Goal: Task Accomplishment & Management: Use online tool/utility

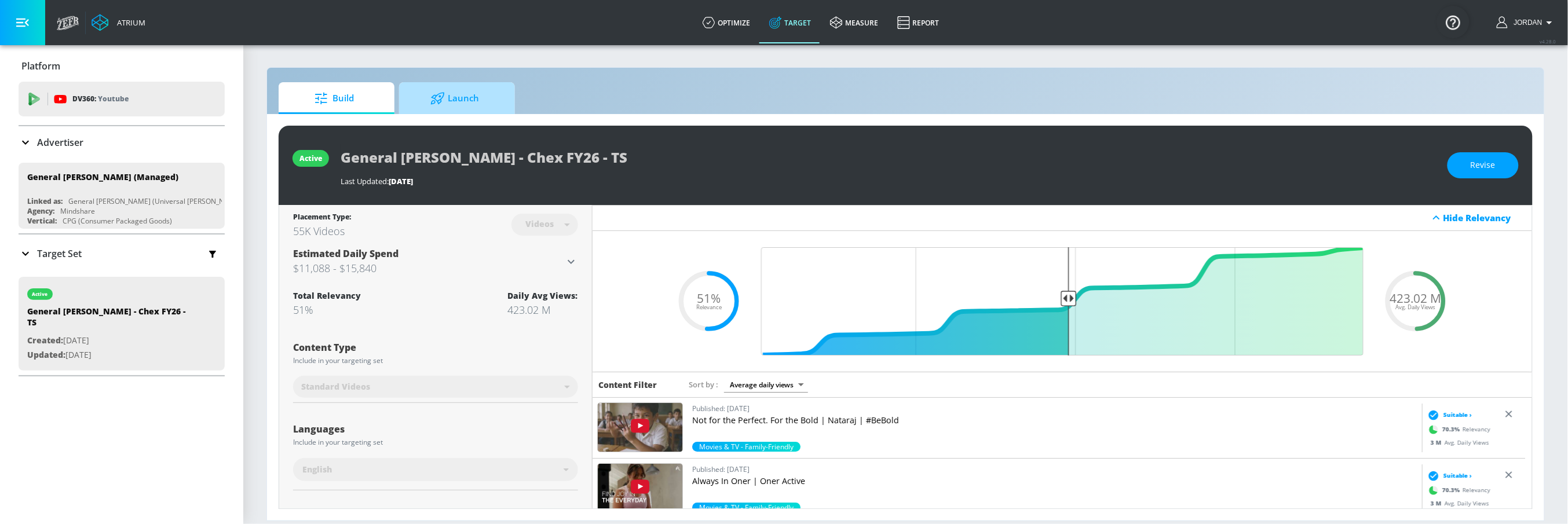
click at [497, 103] on span "Launch" at bounding box center [454, 98] width 88 height 28
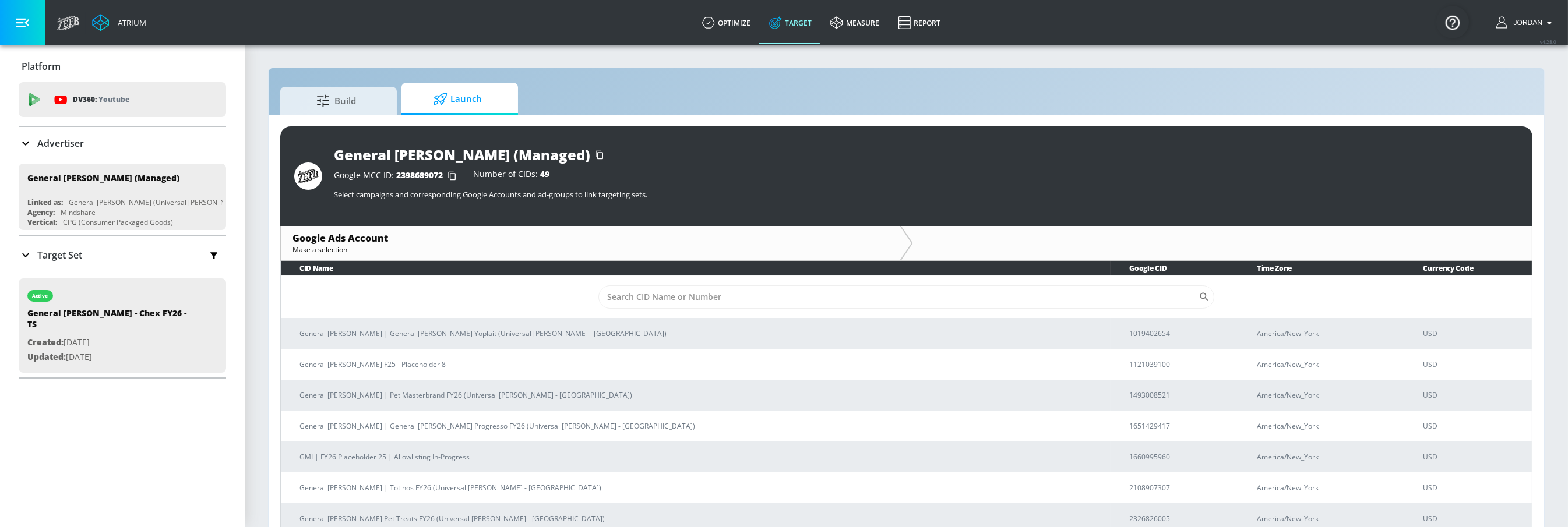
click at [658, 308] on td "​" at bounding box center [906, 296] width 1251 height 43
click at [660, 301] on input "Sort By" at bounding box center [899, 297] width 600 height 24
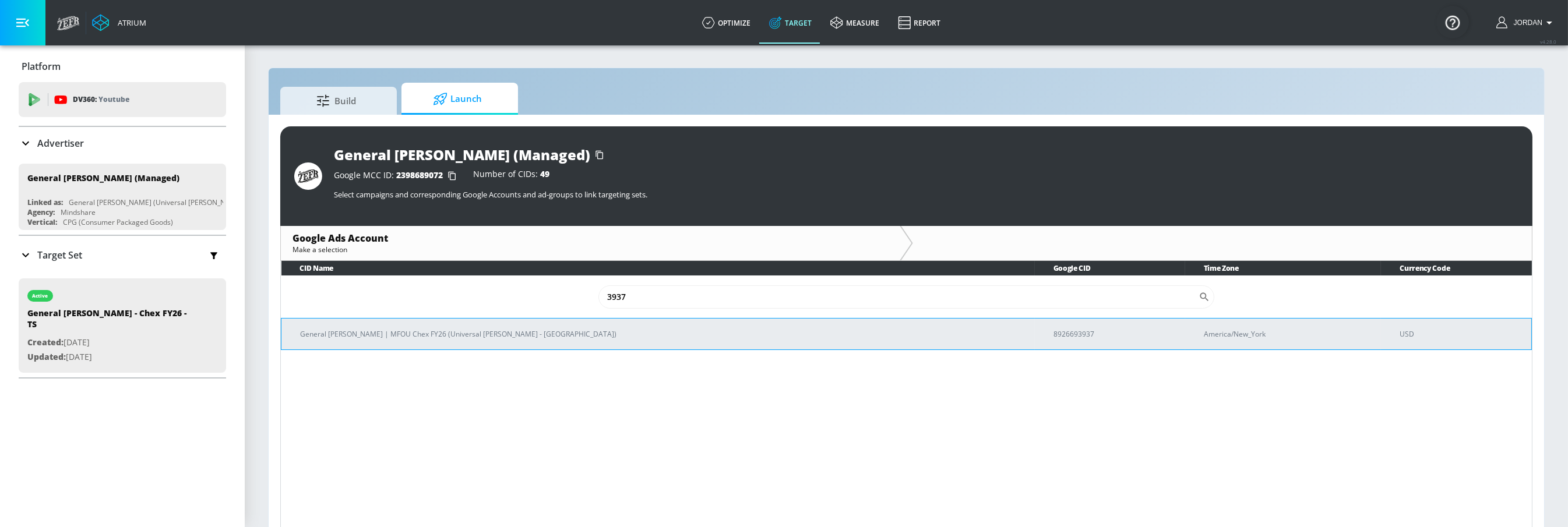
type input "3937"
click at [606, 339] on p "General [PERSON_NAME] | MFOU Chex FY26 (Universal [PERSON_NAME] - [GEOGRAPHIC_D…" at bounding box center [663, 334] width 725 height 12
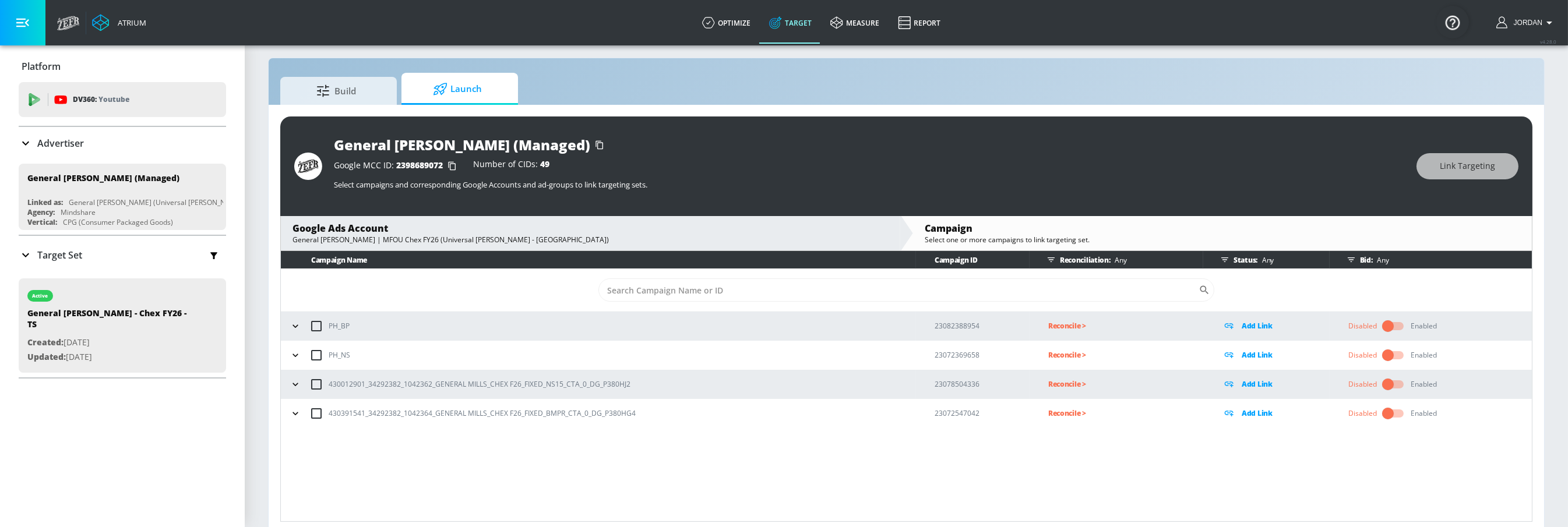
click at [298, 380] on icon "button" at bounding box center [295, 384] width 11 height 11
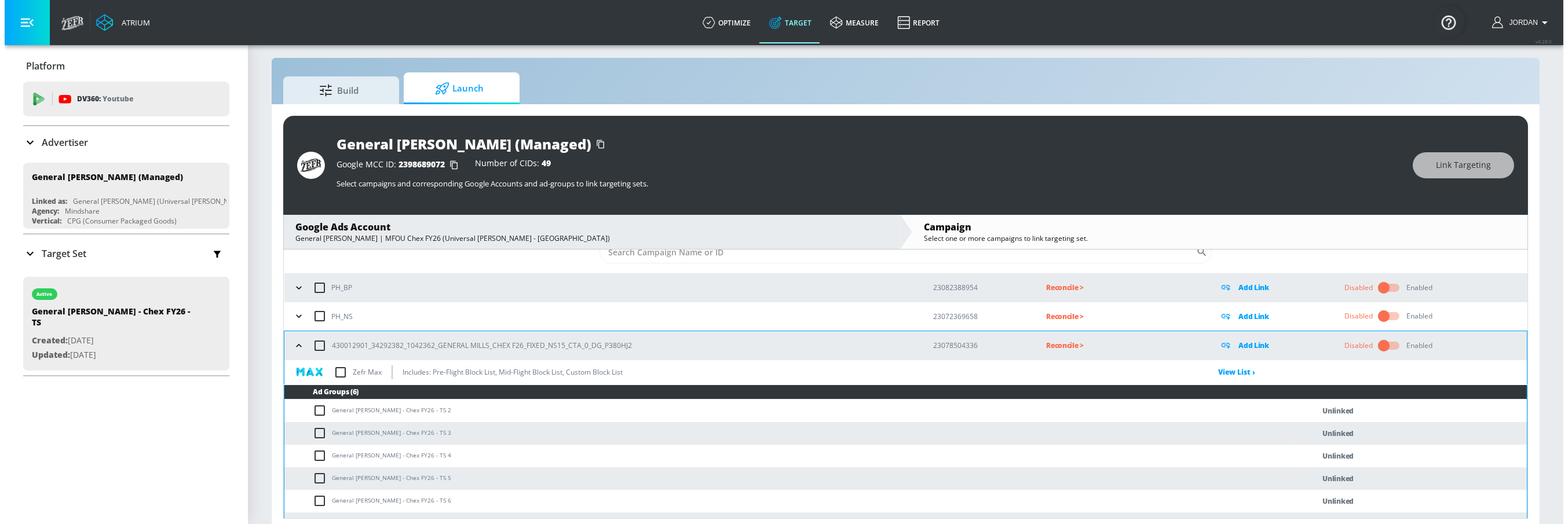
scroll to position [82, 0]
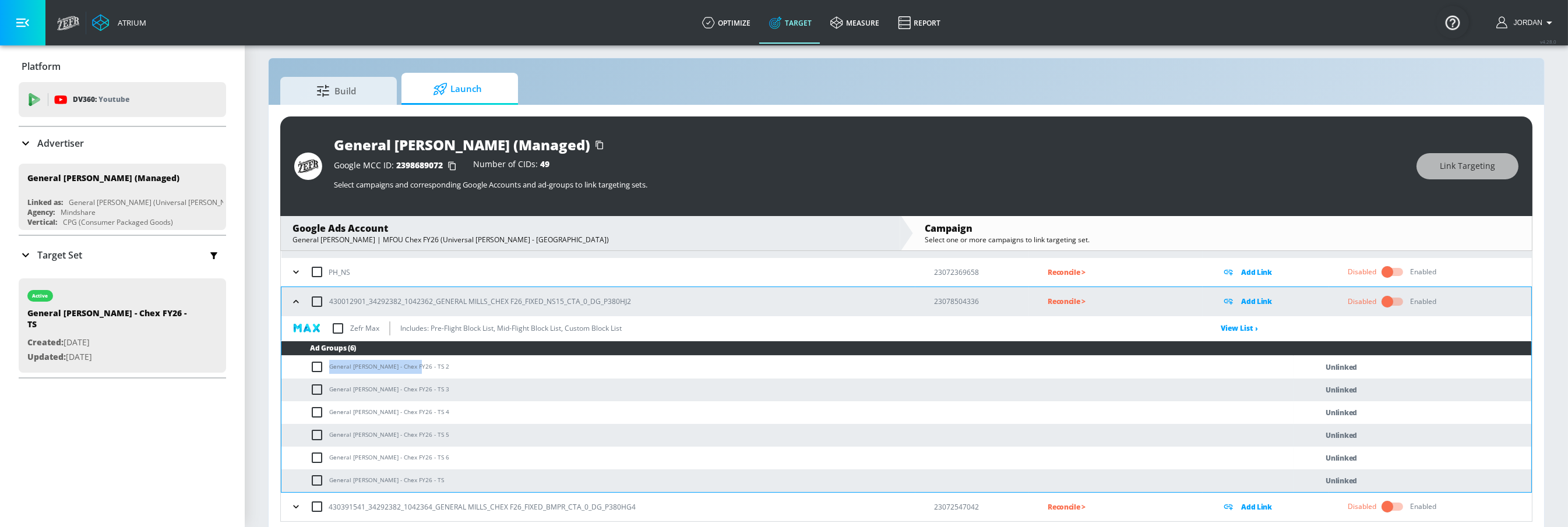
copy td "General [PERSON_NAME] - Chex FY26 - TS"
drag, startPoint x: 330, startPoint y: 366, endPoint x: 409, endPoint y: 363, distance: 79.1
click at [409, 363] on td "General [PERSON_NAME] - Chex FY26 - TS 2" at bounding box center [788, 368] width 1012 height 23
click at [319, 300] on input "checkbox" at bounding box center [317, 301] width 24 height 24
checkbox input "true"
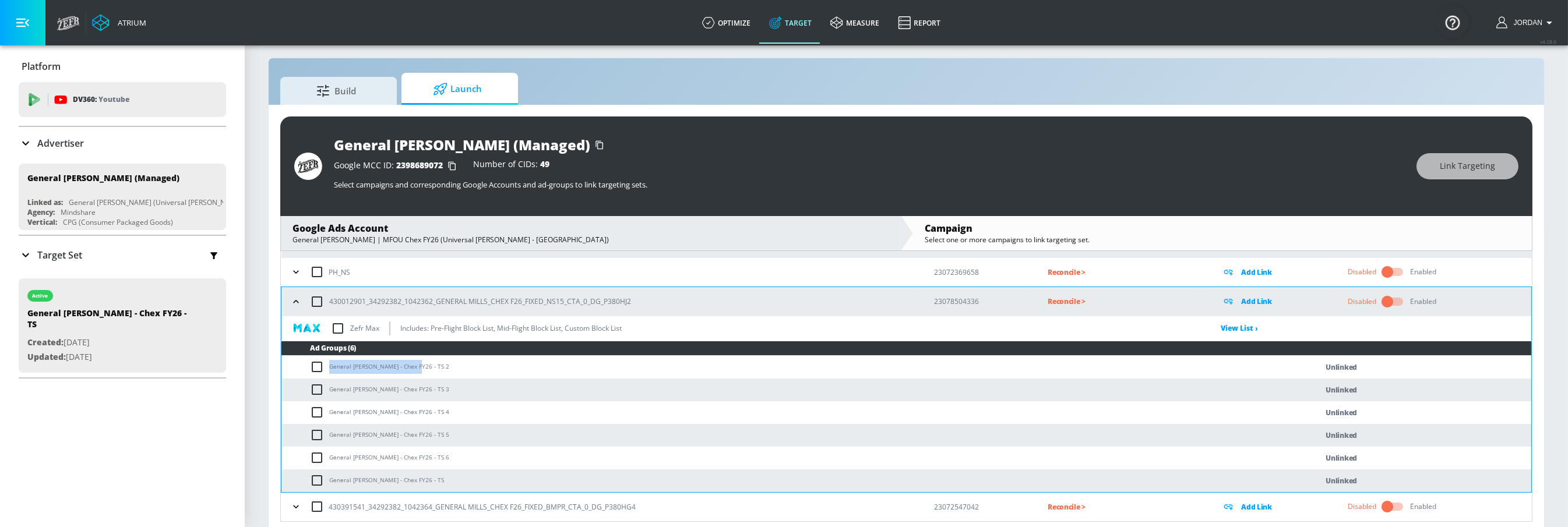
checkbox input "true"
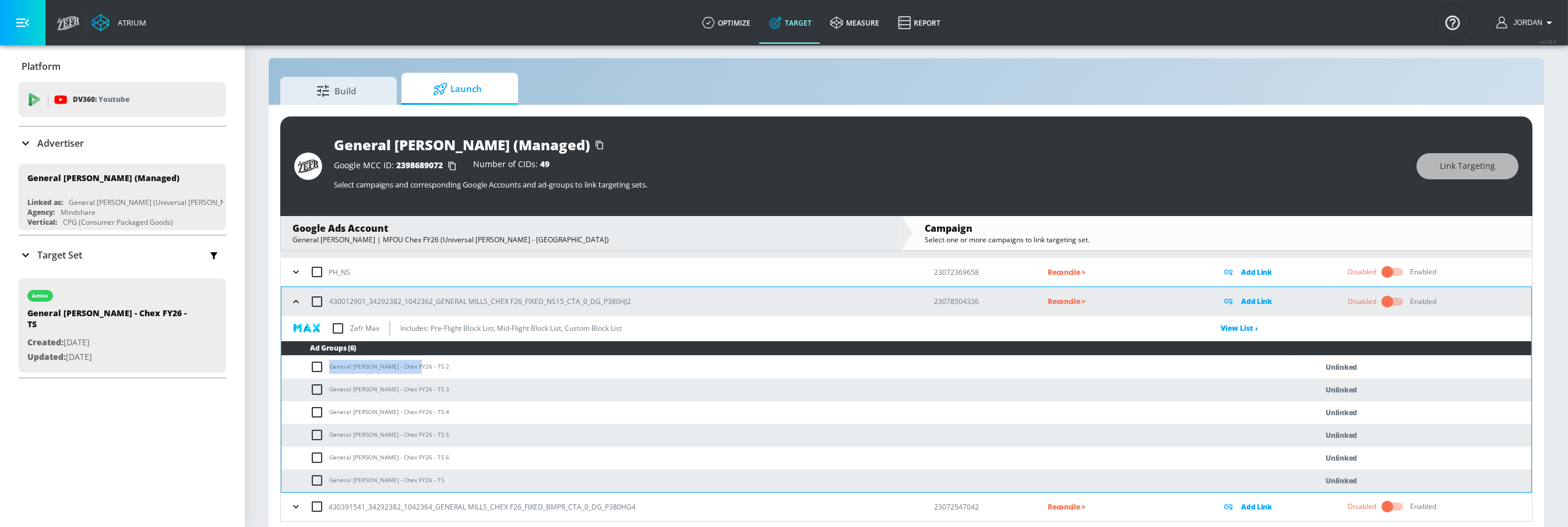
checkbox input "true"
click at [1472, 170] on span "Link Targeting" at bounding box center [1467, 166] width 55 height 15
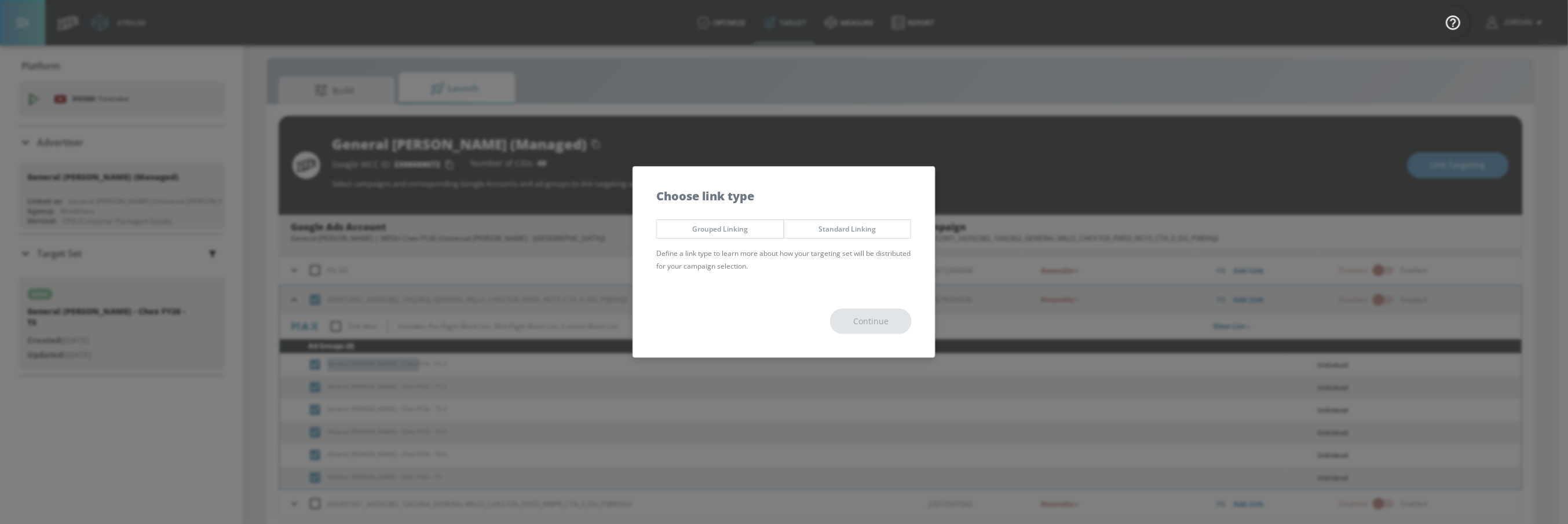
drag, startPoint x: 813, startPoint y: 235, endPoint x: 723, endPoint y: 231, distance: 90.1
click at [723, 231] on div "Grouped Linking Standard Linking" at bounding box center [784, 229] width 255 height 19
click at [723, 231] on span "Grouped Linking" at bounding box center [720, 229] width 110 height 12
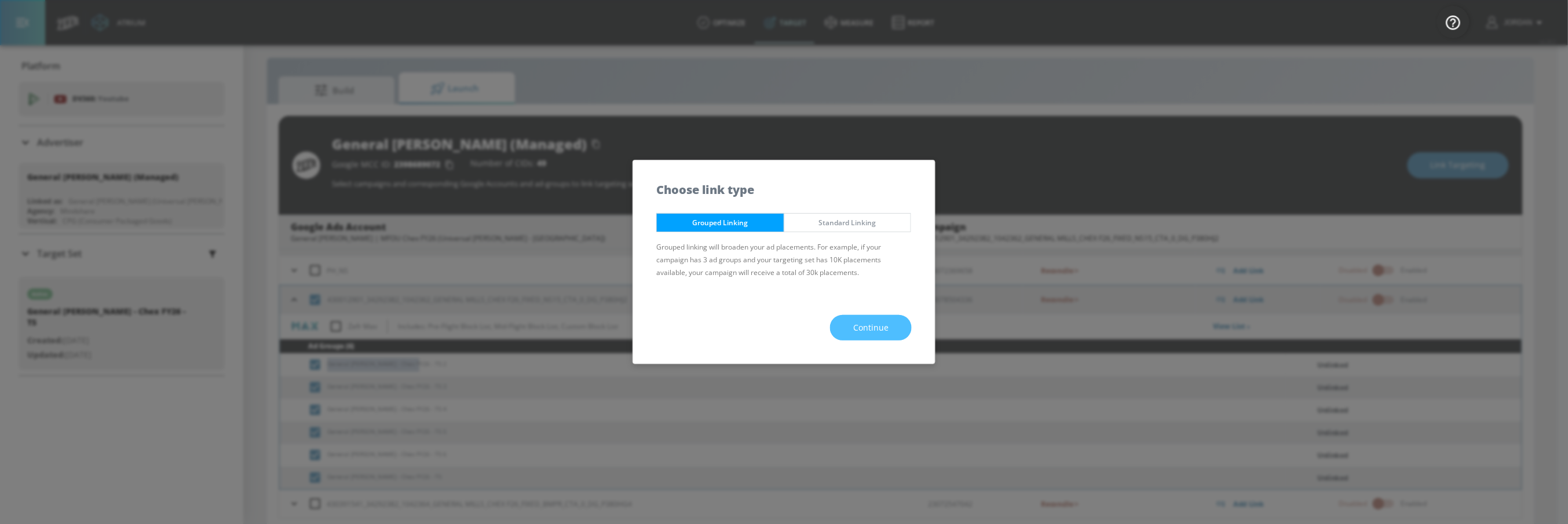
click at [887, 332] on span "Continue" at bounding box center [871, 328] width 35 height 15
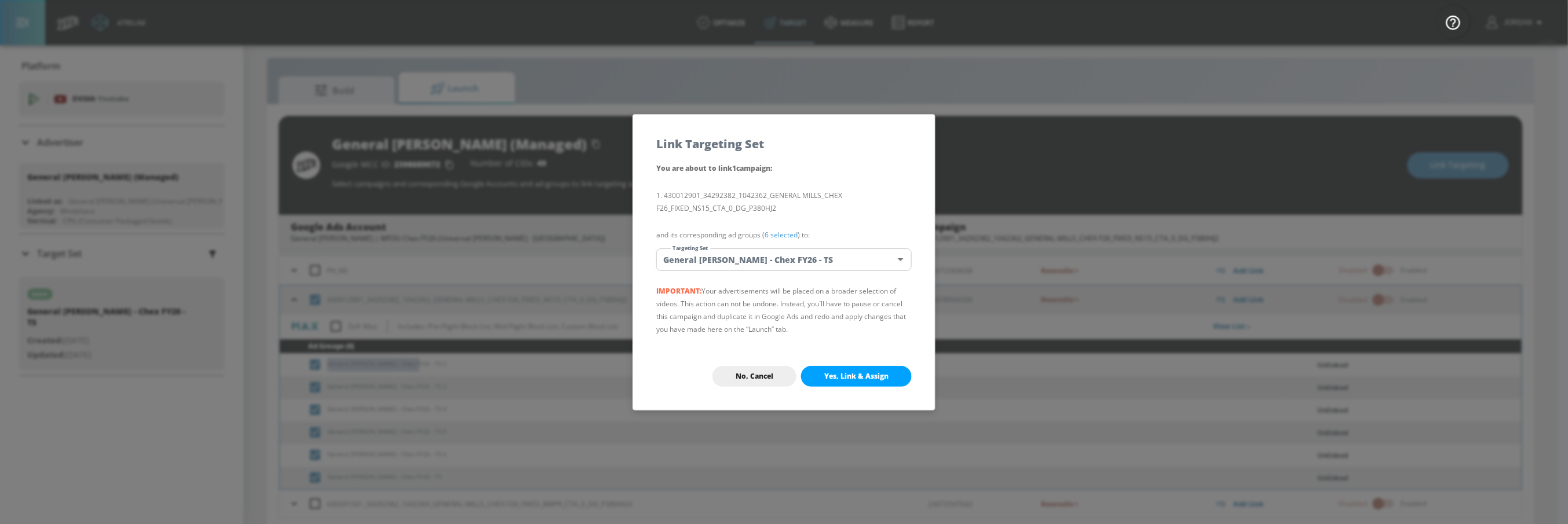
click at [757, 265] on body "Atrium optimize Target measure Report optimize Target measure Report v 4.28.0 J…" at bounding box center [784, 260] width 1568 height 541
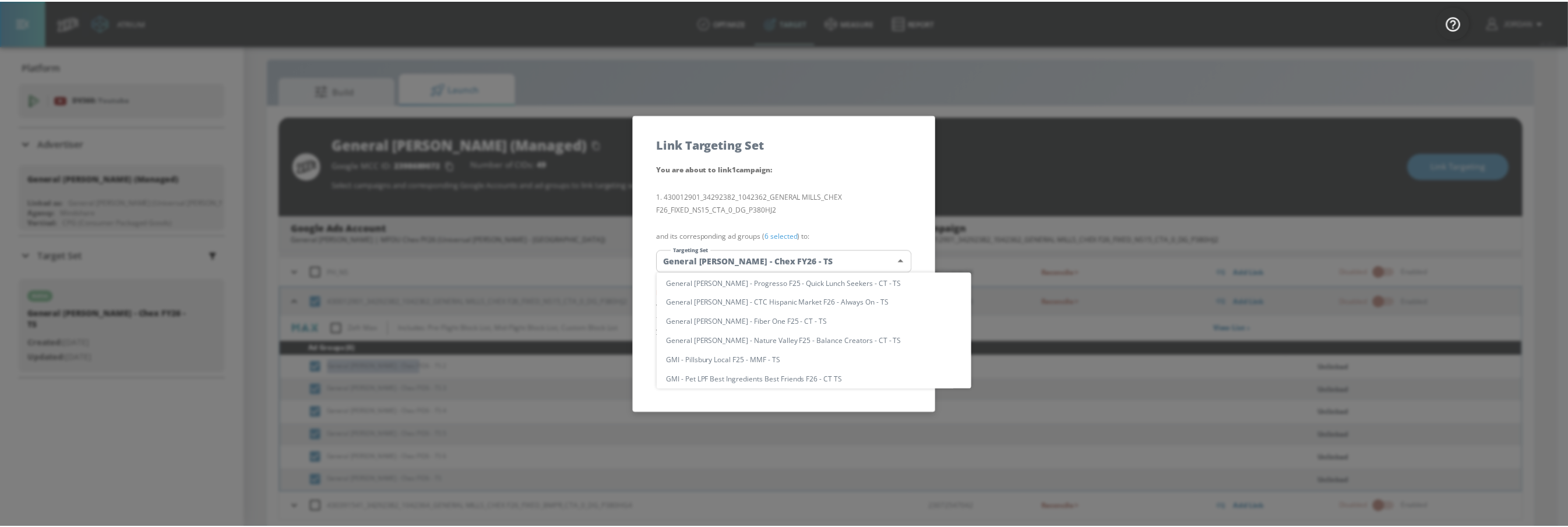
scroll to position [0, 0]
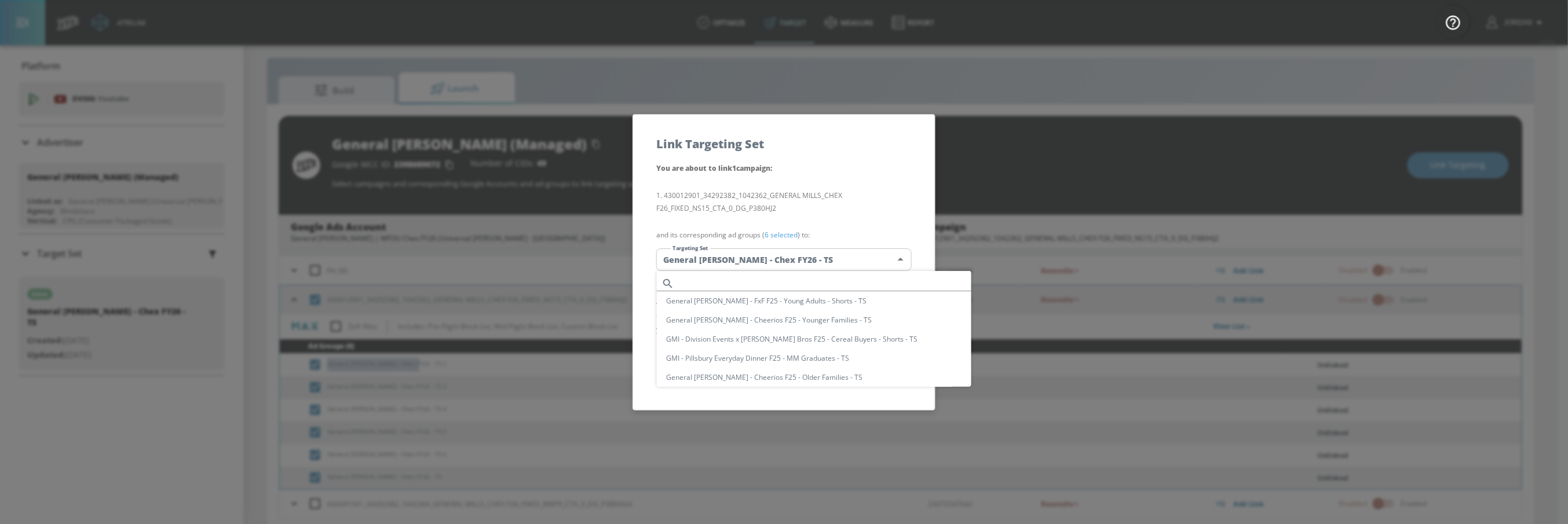
click at [729, 282] on input "text" at bounding box center [825, 283] width 293 height 16
paste input "General [PERSON_NAME] - Chex FY26 - TS"
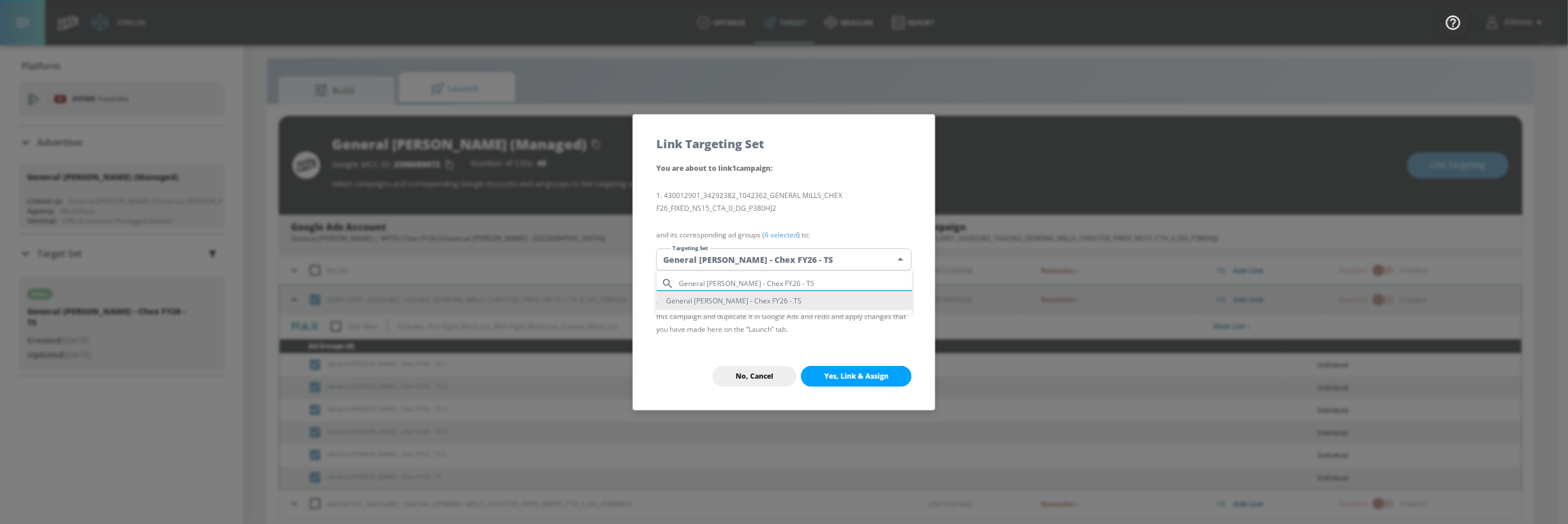
type input "General [PERSON_NAME] - Chex FY26 - TS"
click at [753, 300] on li "General [PERSON_NAME] - Chex FY26 - TS" at bounding box center [784, 301] width 255 height 19
click at [860, 370] on button "Yes, Link & Assign" at bounding box center [856, 376] width 111 height 21
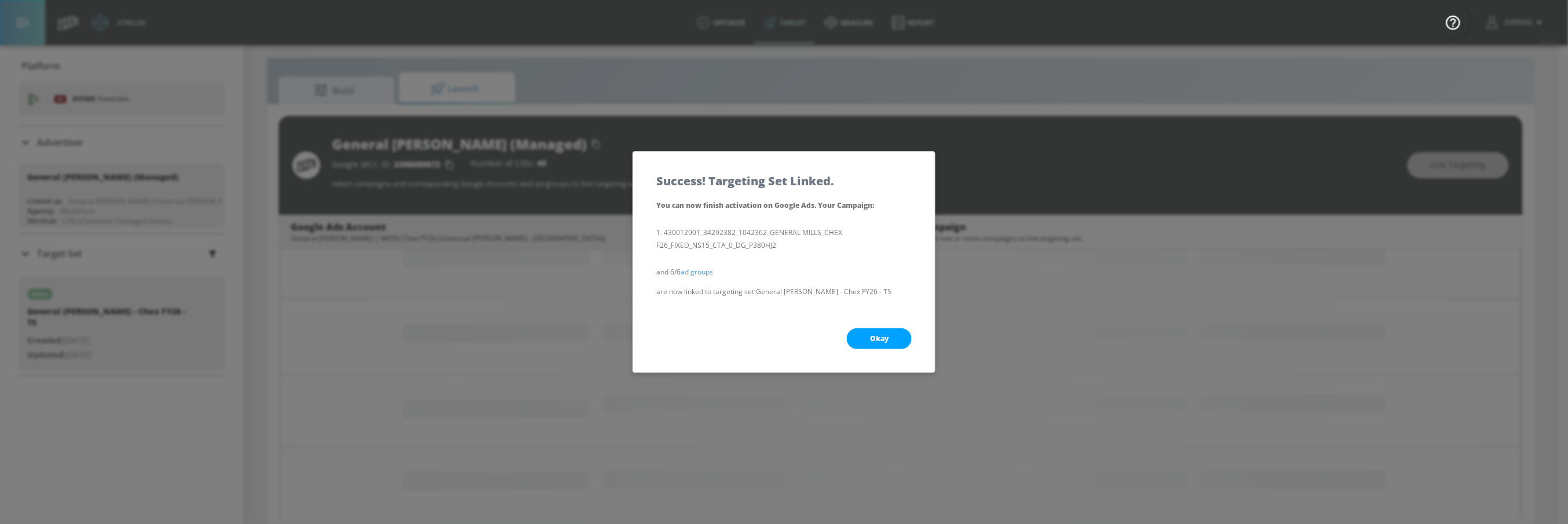
drag, startPoint x: 921, startPoint y: 332, endPoint x: 903, endPoint y: 336, distance: 18.4
click at [919, 332] on div "Okay" at bounding box center [784, 339] width 302 height 67
click at [894, 338] on button "Okay" at bounding box center [879, 338] width 65 height 21
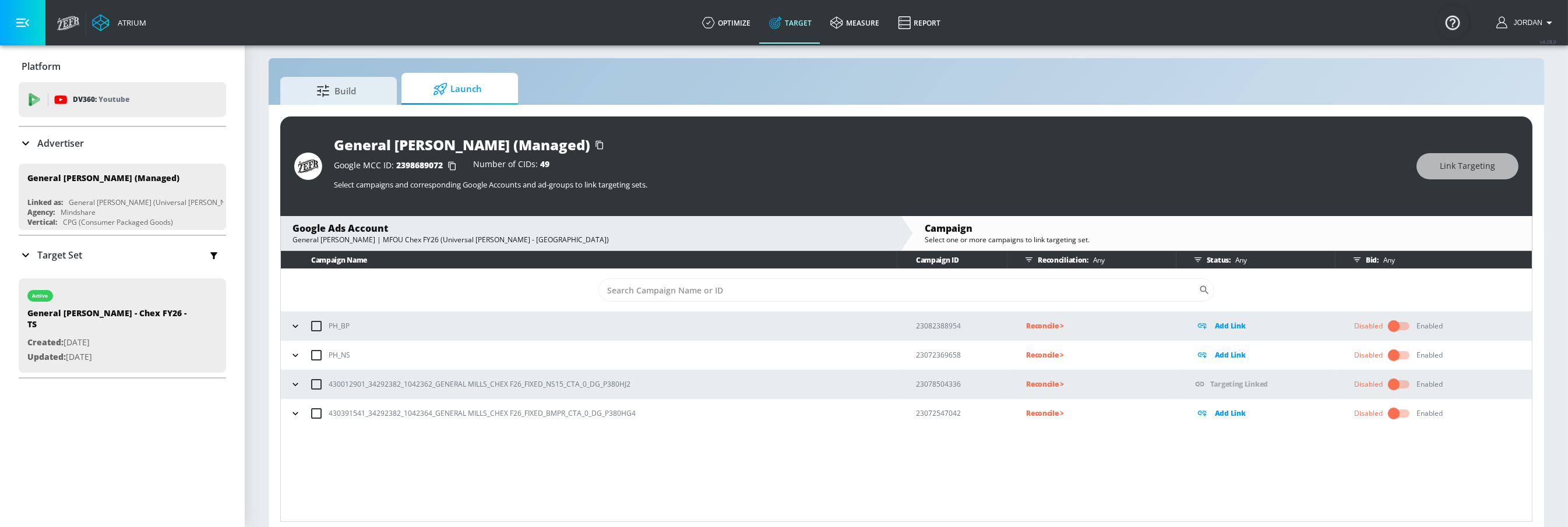
click at [300, 415] on icon "button" at bounding box center [295, 414] width 11 height 11
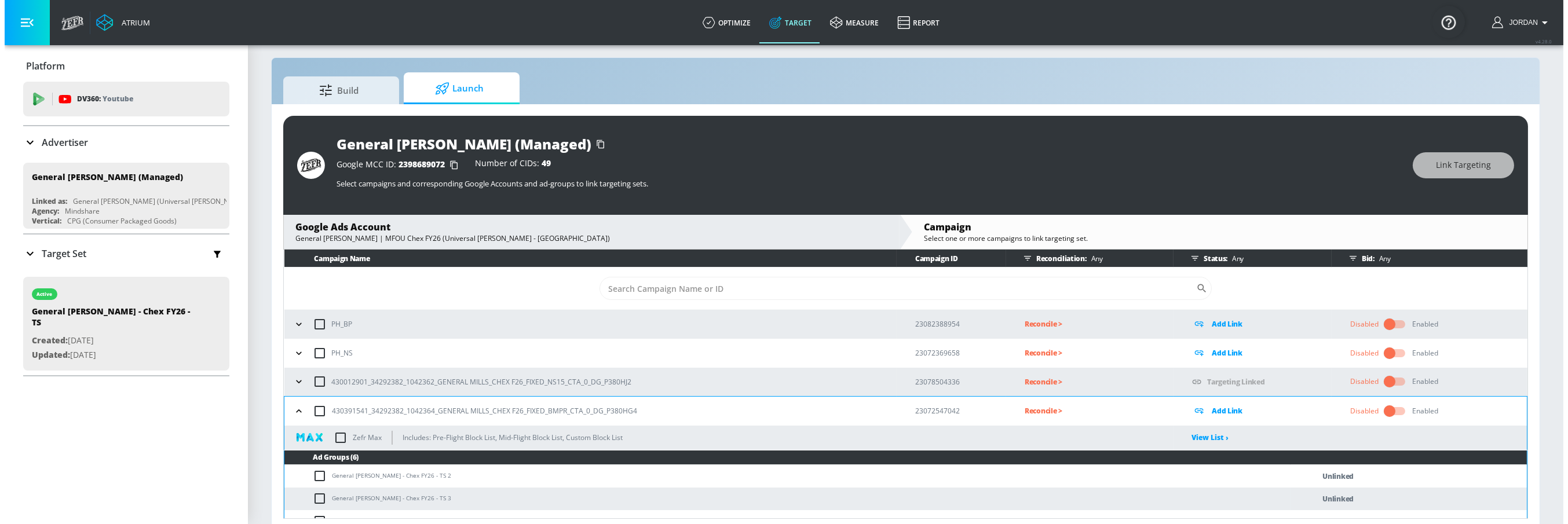
scroll to position [82, 0]
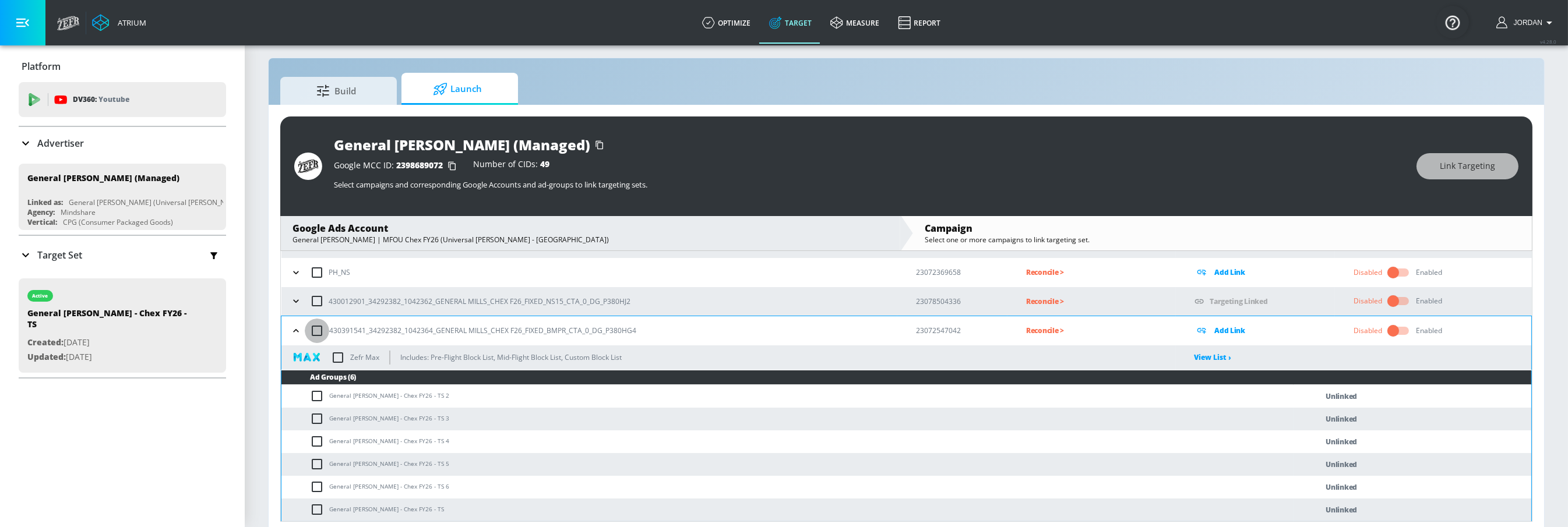
click at [319, 336] on input "checkbox" at bounding box center [317, 331] width 24 height 24
checkbox input "true"
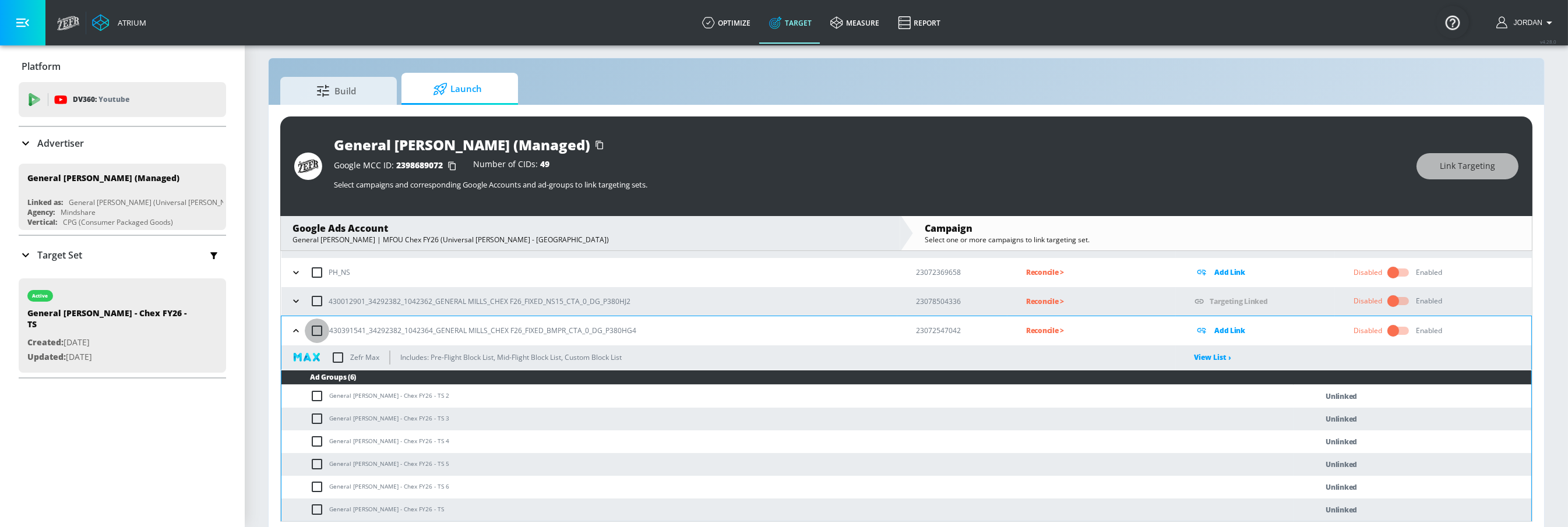
checkbox input "true"
click at [1470, 170] on span "Link Targeting" at bounding box center [1467, 166] width 55 height 15
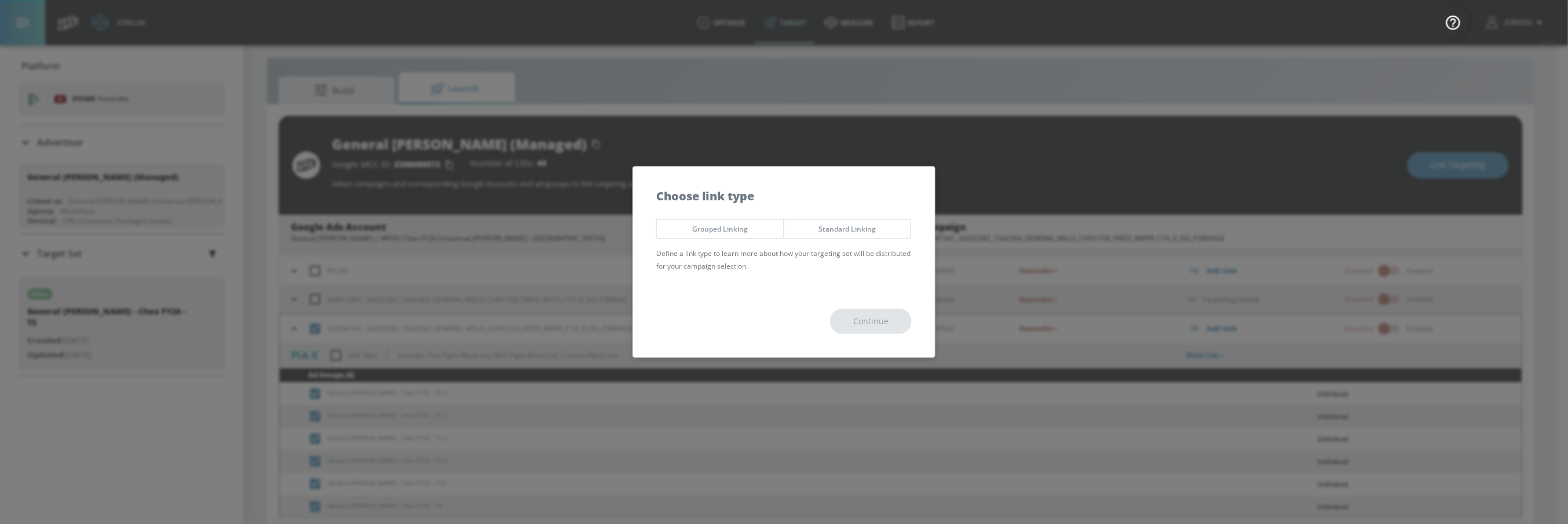
click at [734, 224] on span "Grouped Linking" at bounding box center [720, 229] width 110 height 12
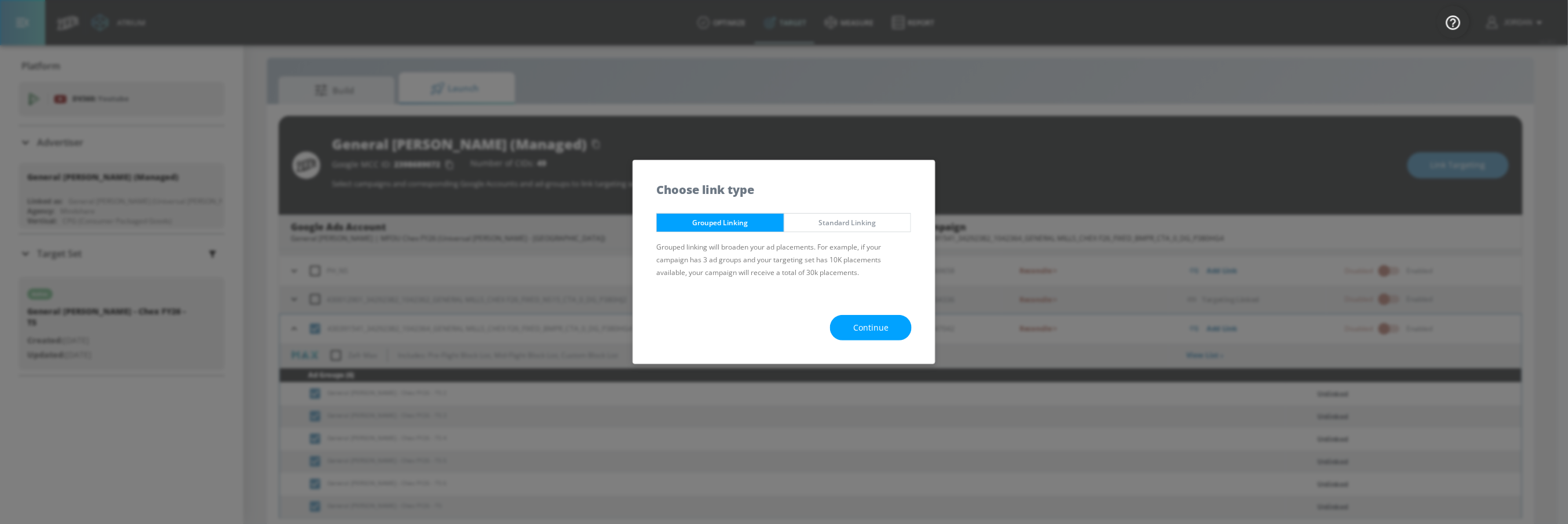
click at [865, 326] on span "Continue" at bounding box center [871, 328] width 35 height 15
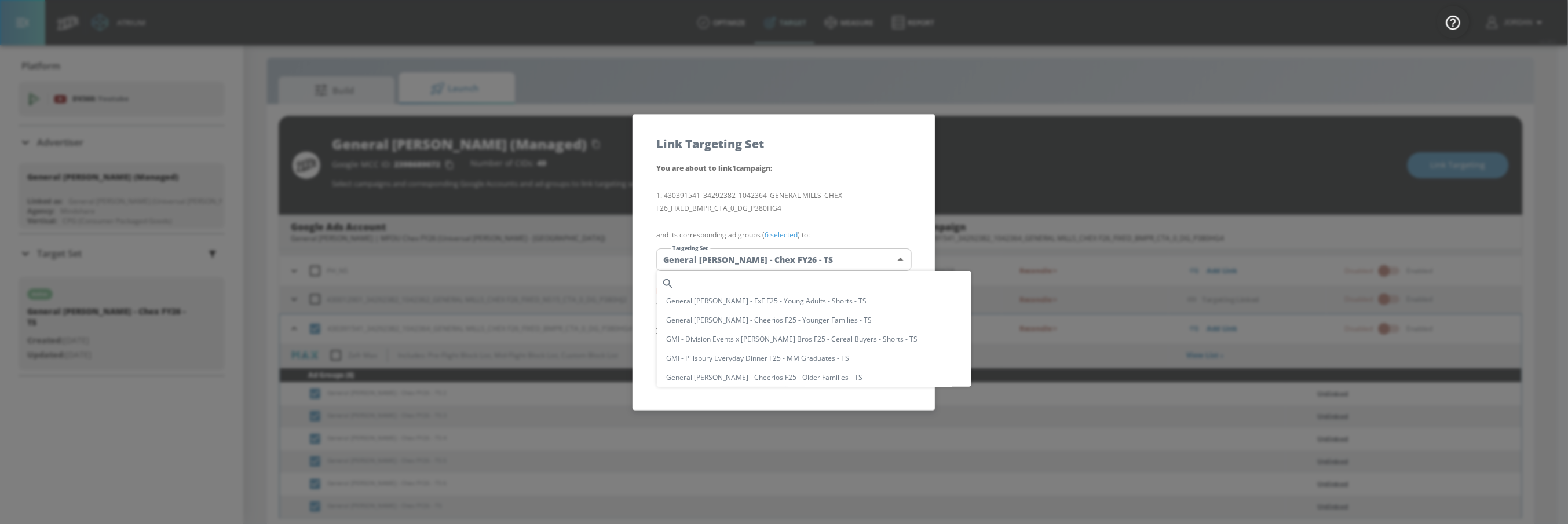
click at [779, 257] on body "Atrium optimize Target measure Report optimize Target measure Report v 4.28.0 J…" at bounding box center [784, 260] width 1568 height 541
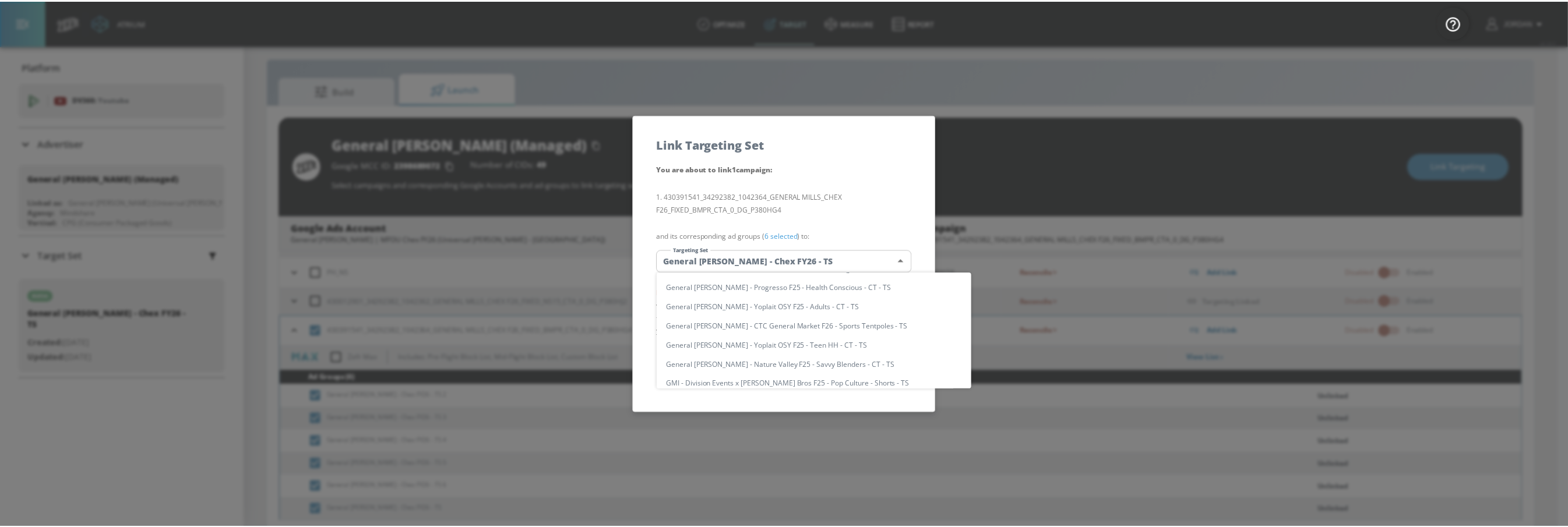
scroll to position [0, 0]
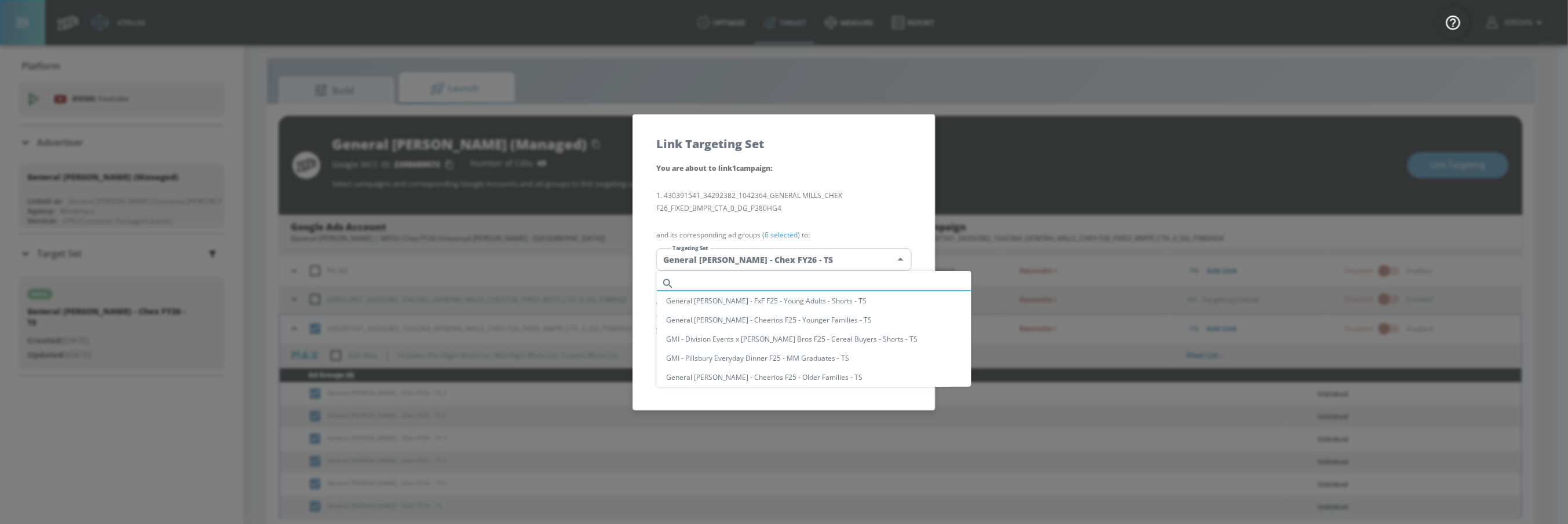
click at [796, 281] on input "text" at bounding box center [825, 283] width 293 height 16
paste input "General [PERSON_NAME] - Chex FY26 - TS"
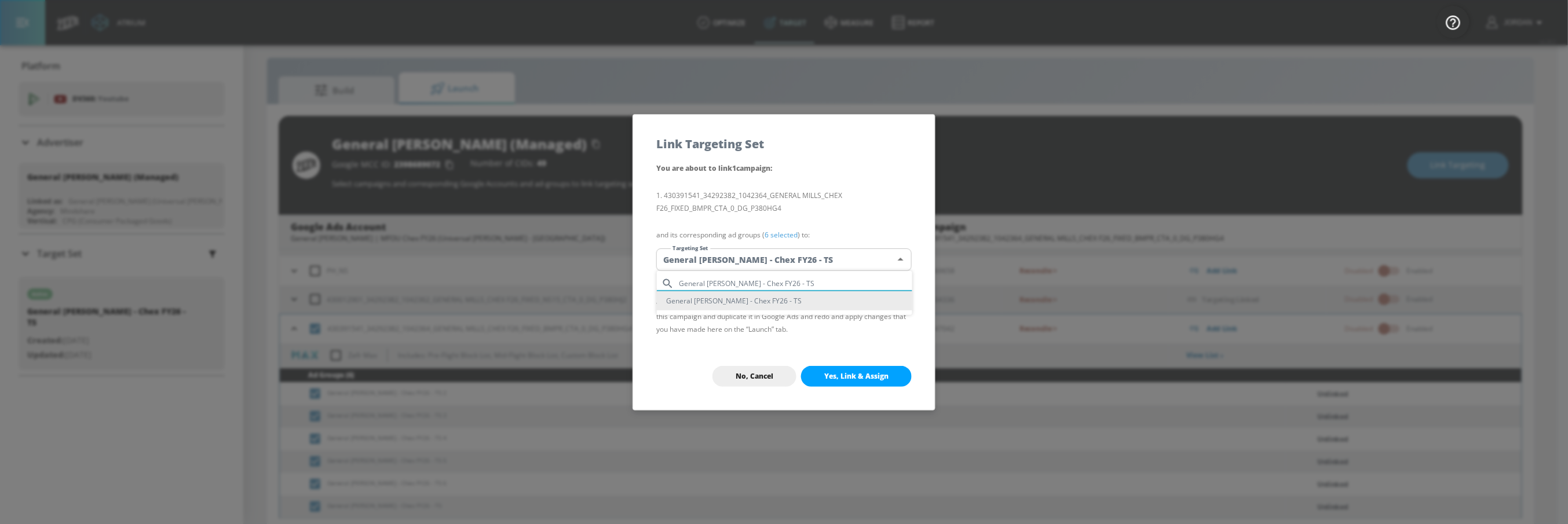
type input "General [PERSON_NAME] - Chex FY26 - TS"
click at [752, 306] on li "General [PERSON_NAME] - Chex FY26 - TS" at bounding box center [784, 301] width 255 height 19
click at [846, 377] on span "Yes, Link & Assign" at bounding box center [856, 376] width 64 height 10
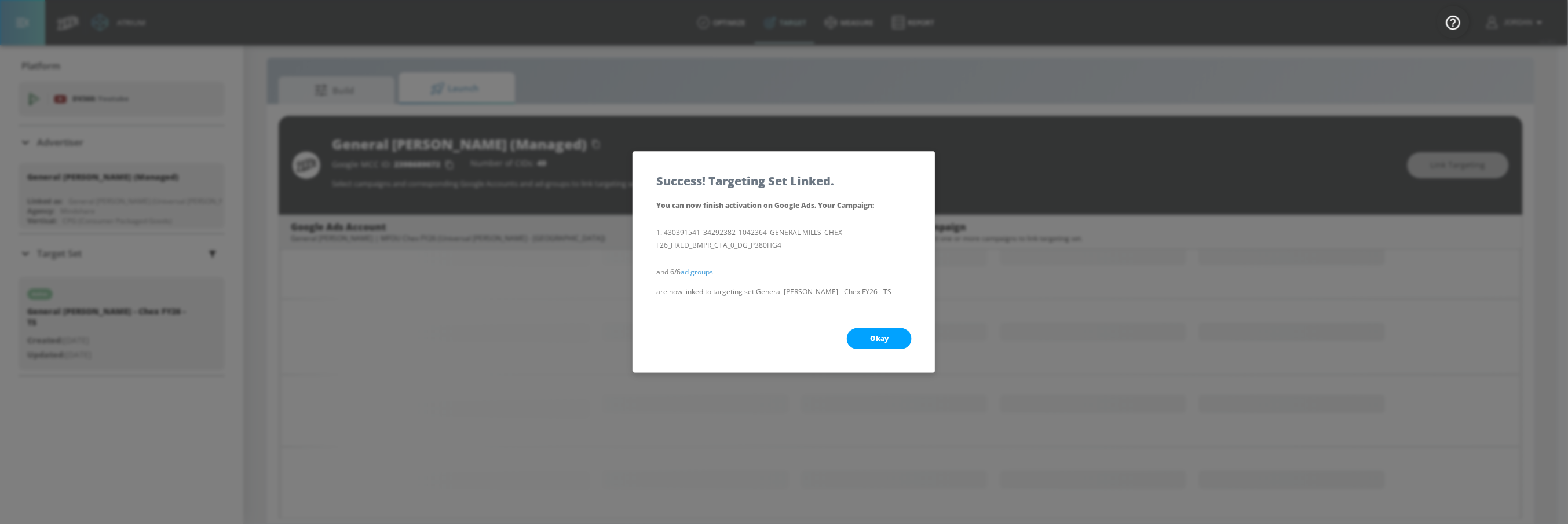
click at [872, 329] on button "Okay" at bounding box center [879, 338] width 65 height 21
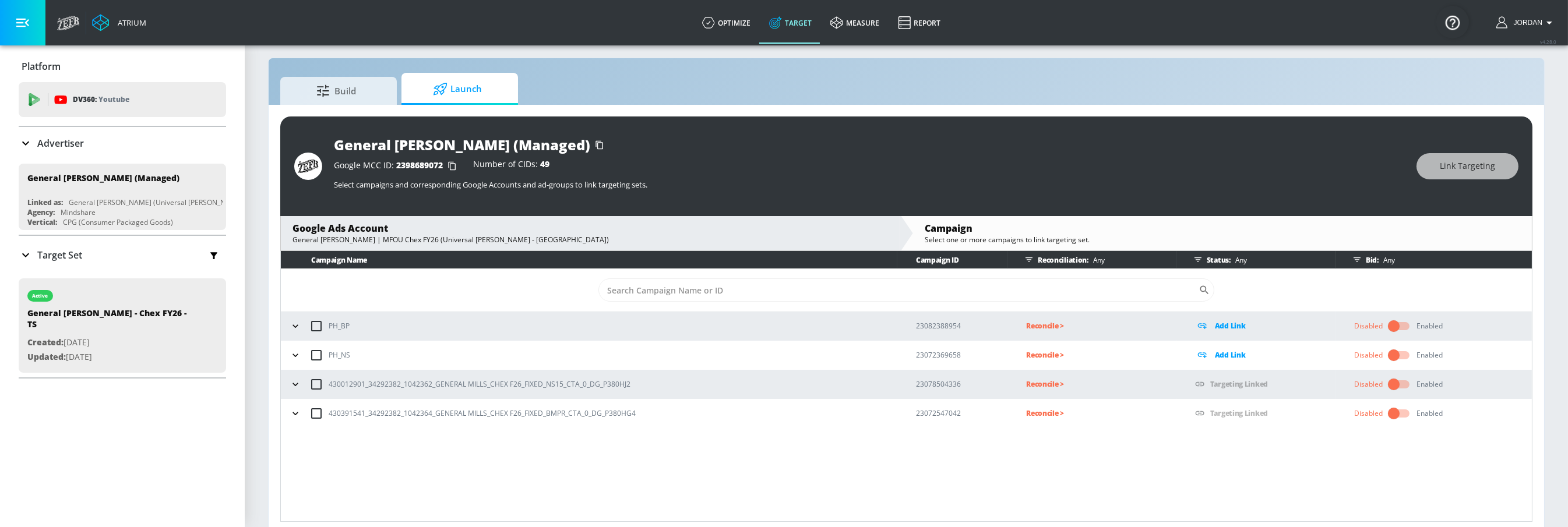
click at [1056, 384] on p "Reconcile >" at bounding box center [1101, 384] width 150 height 13
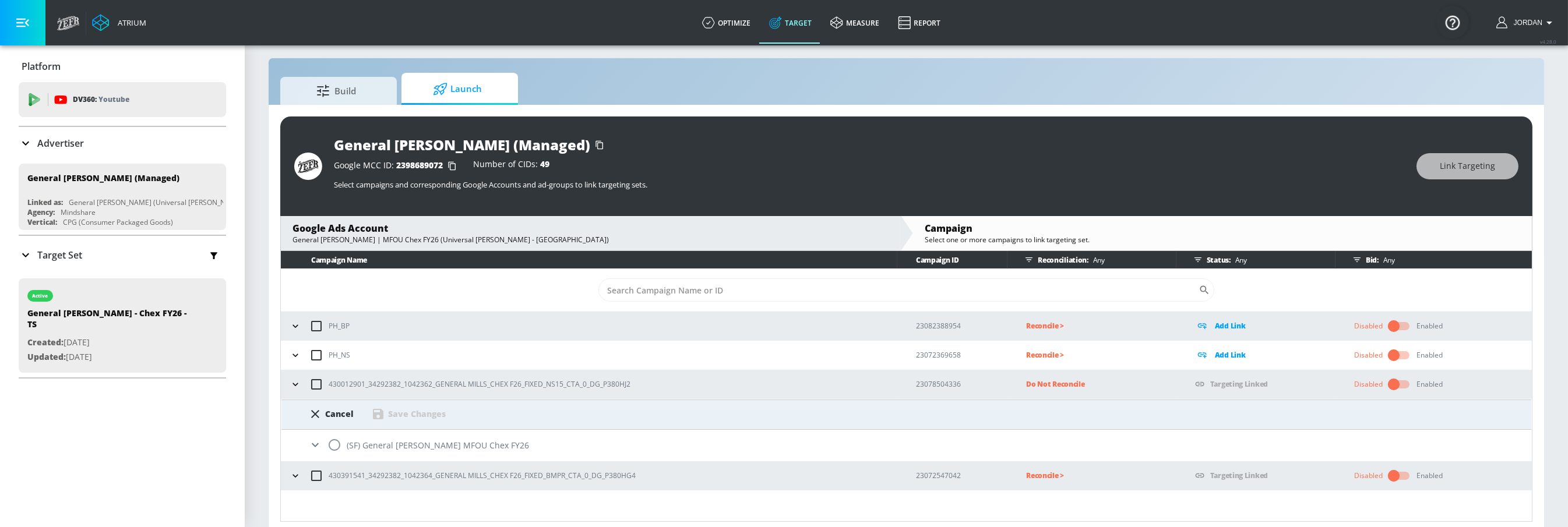
click at [334, 443] on input "radio" at bounding box center [335, 445] width 24 height 24
radio input "true"
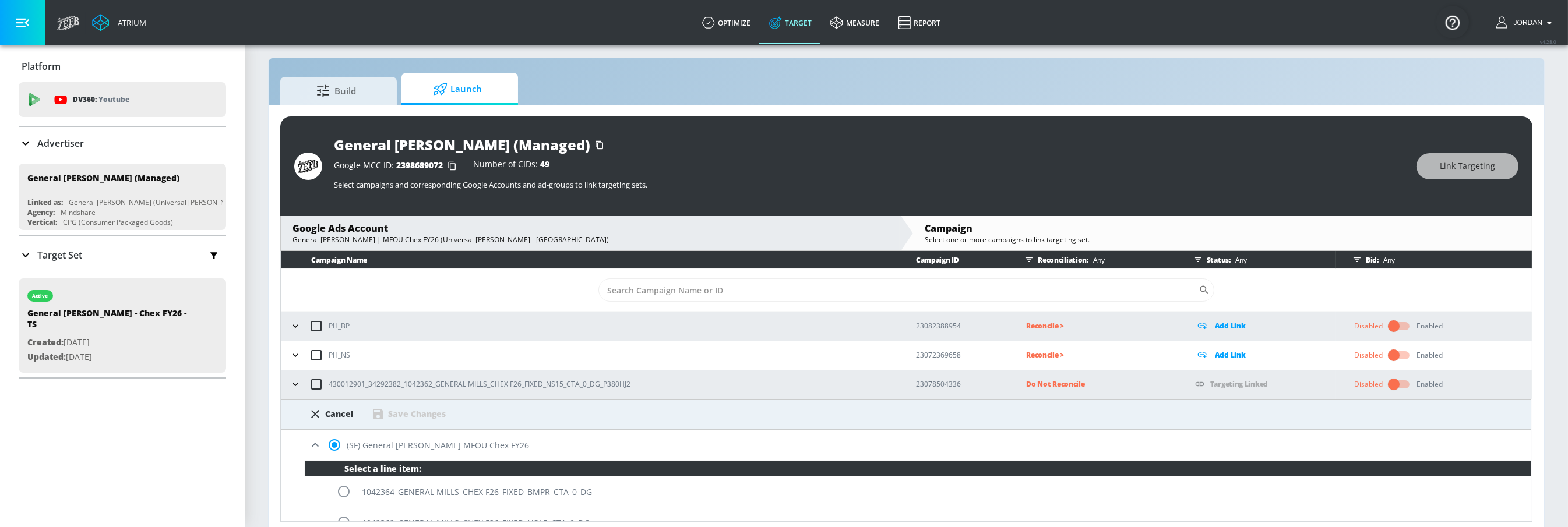
scroll to position [45, 0]
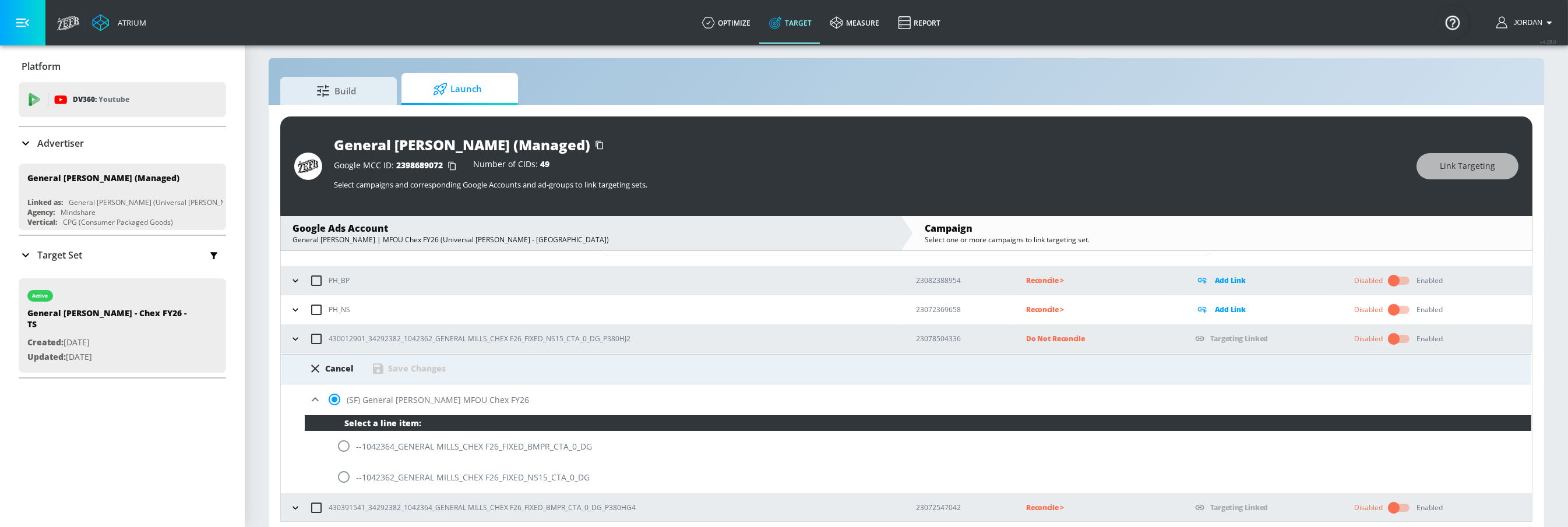
click at [342, 478] on input "radio" at bounding box center [344, 477] width 24 height 24
radio input "true"
click at [415, 365] on div "Save Changes" at bounding box center [417, 368] width 58 height 11
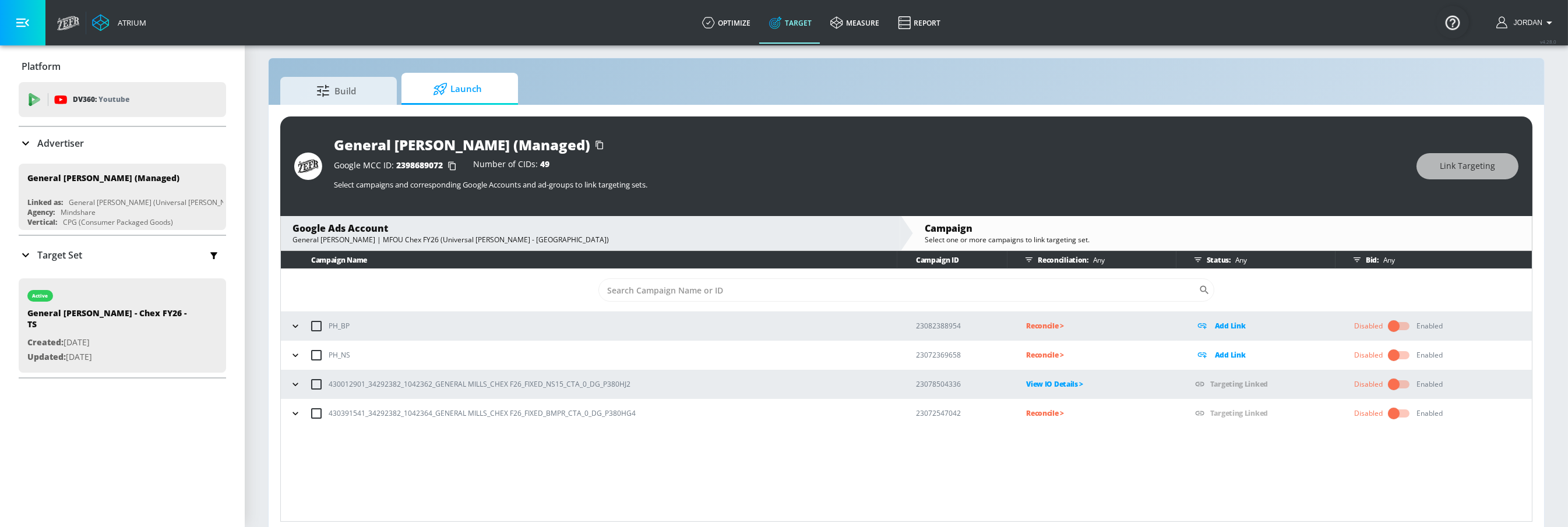
scroll to position [13, 0]
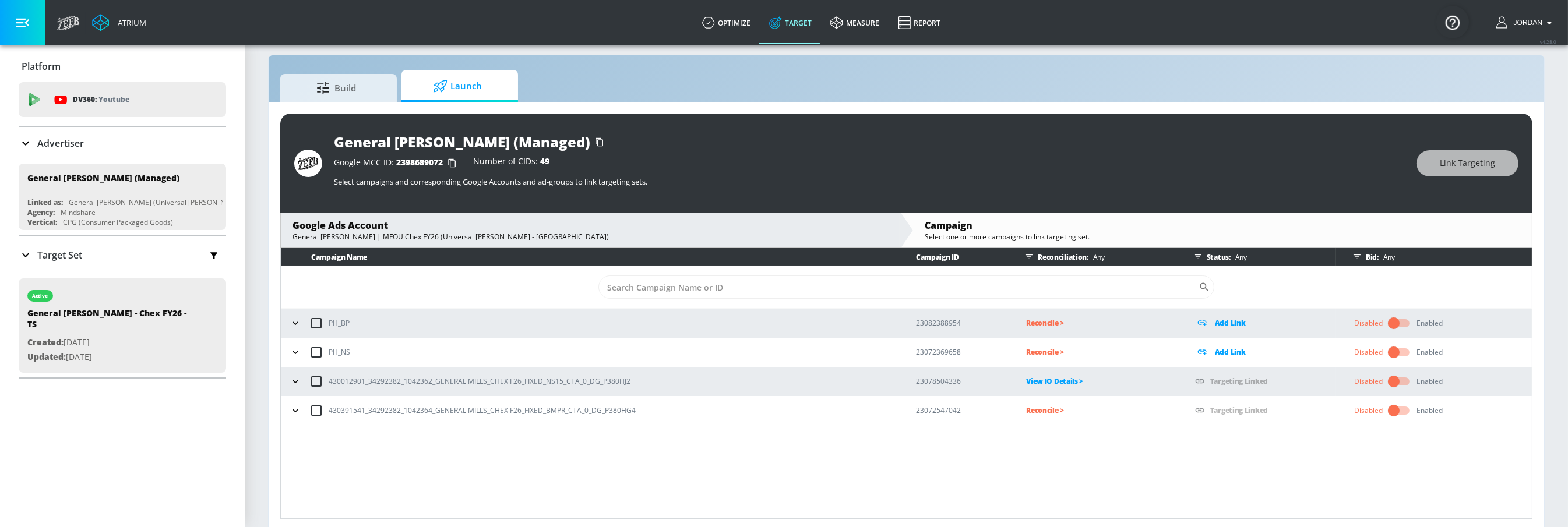
click at [1042, 408] on p "Reconcile >" at bounding box center [1101, 410] width 150 height 13
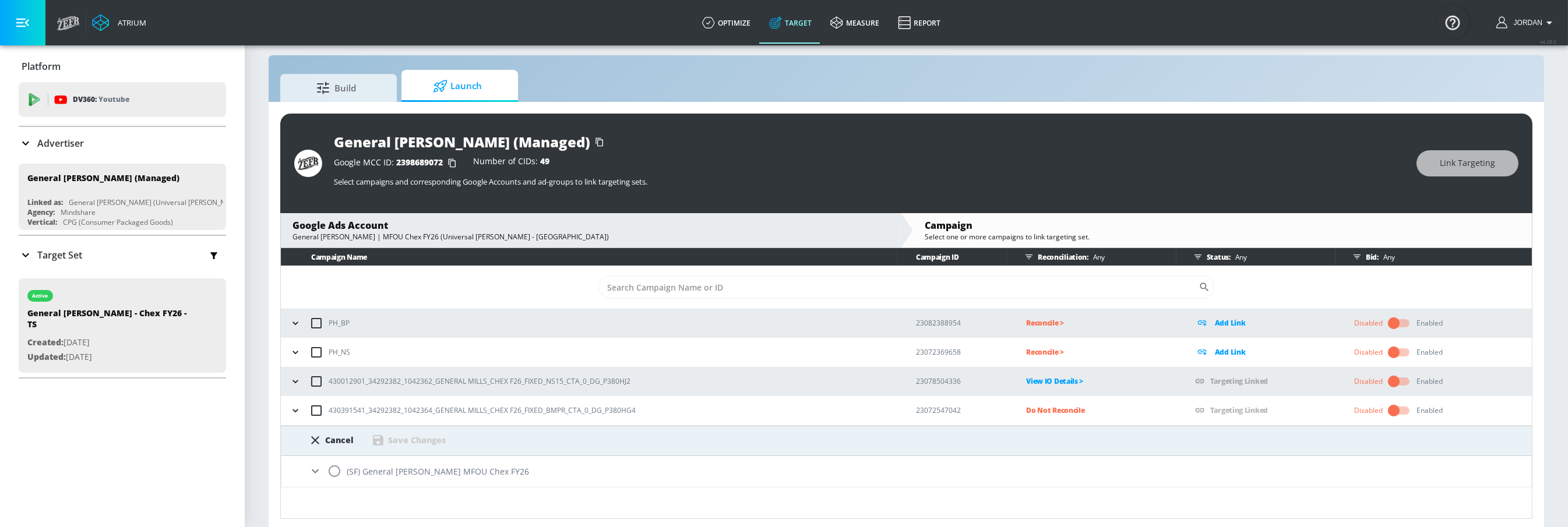
click at [338, 470] on input "radio" at bounding box center [335, 471] width 24 height 24
radio input "true"
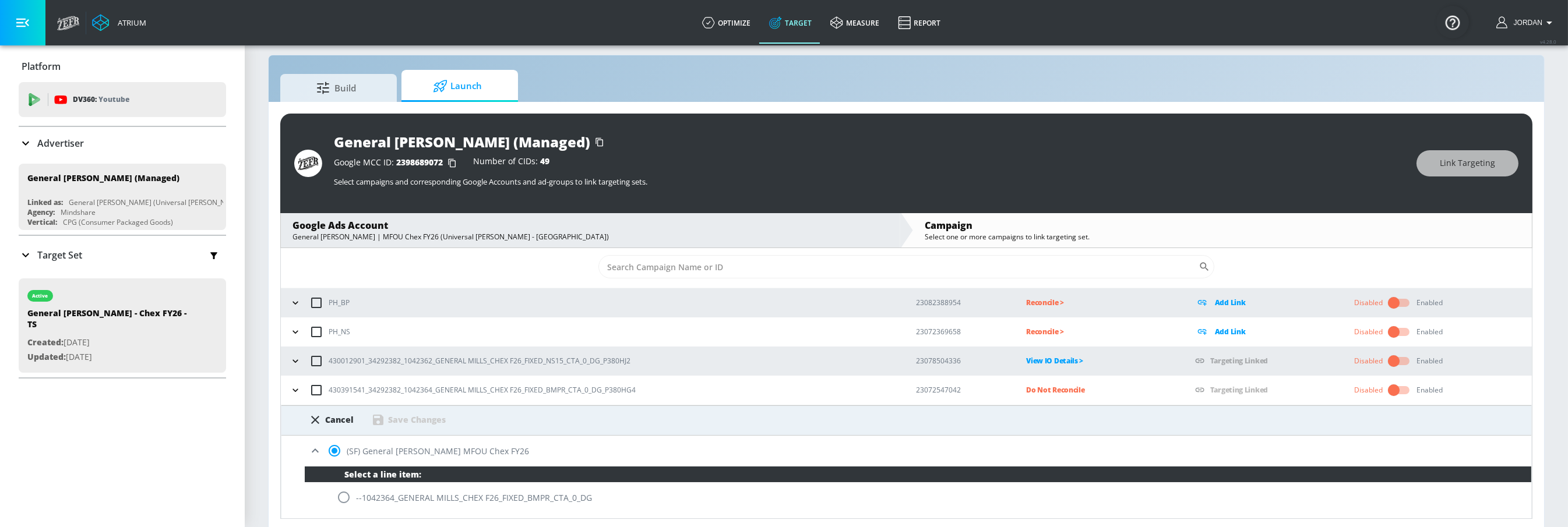
scroll to position [45, 0]
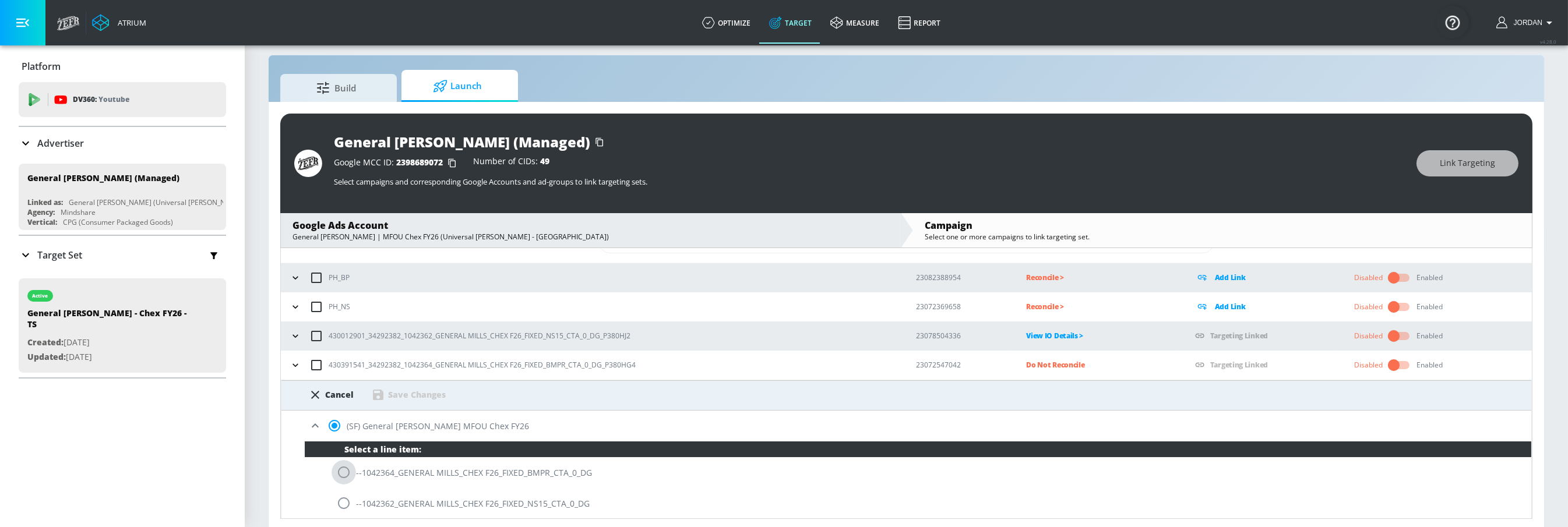
click at [338, 473] on input "radio" at bounding box center [344, 472] width 24 height 24
radio input "true"
click at [422, 400] on div "Save Changes" at bounding box center [408, 395] width 75 height 14
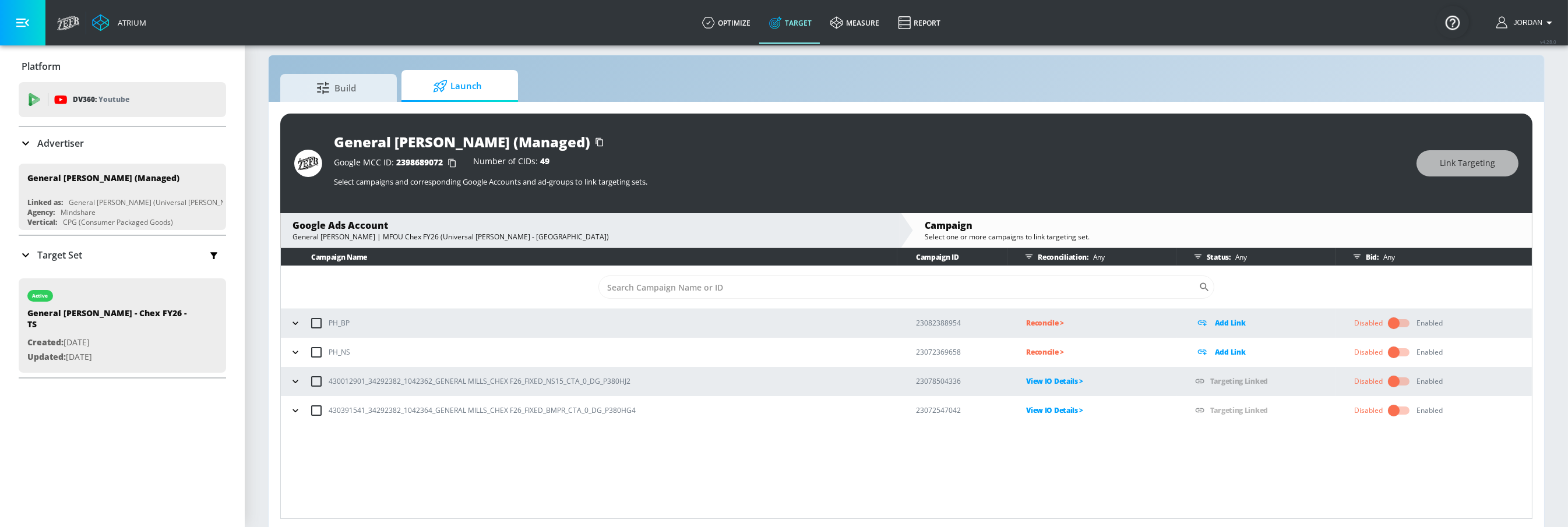
scroll to position [0, 0]
